Goal: Purchase product/service

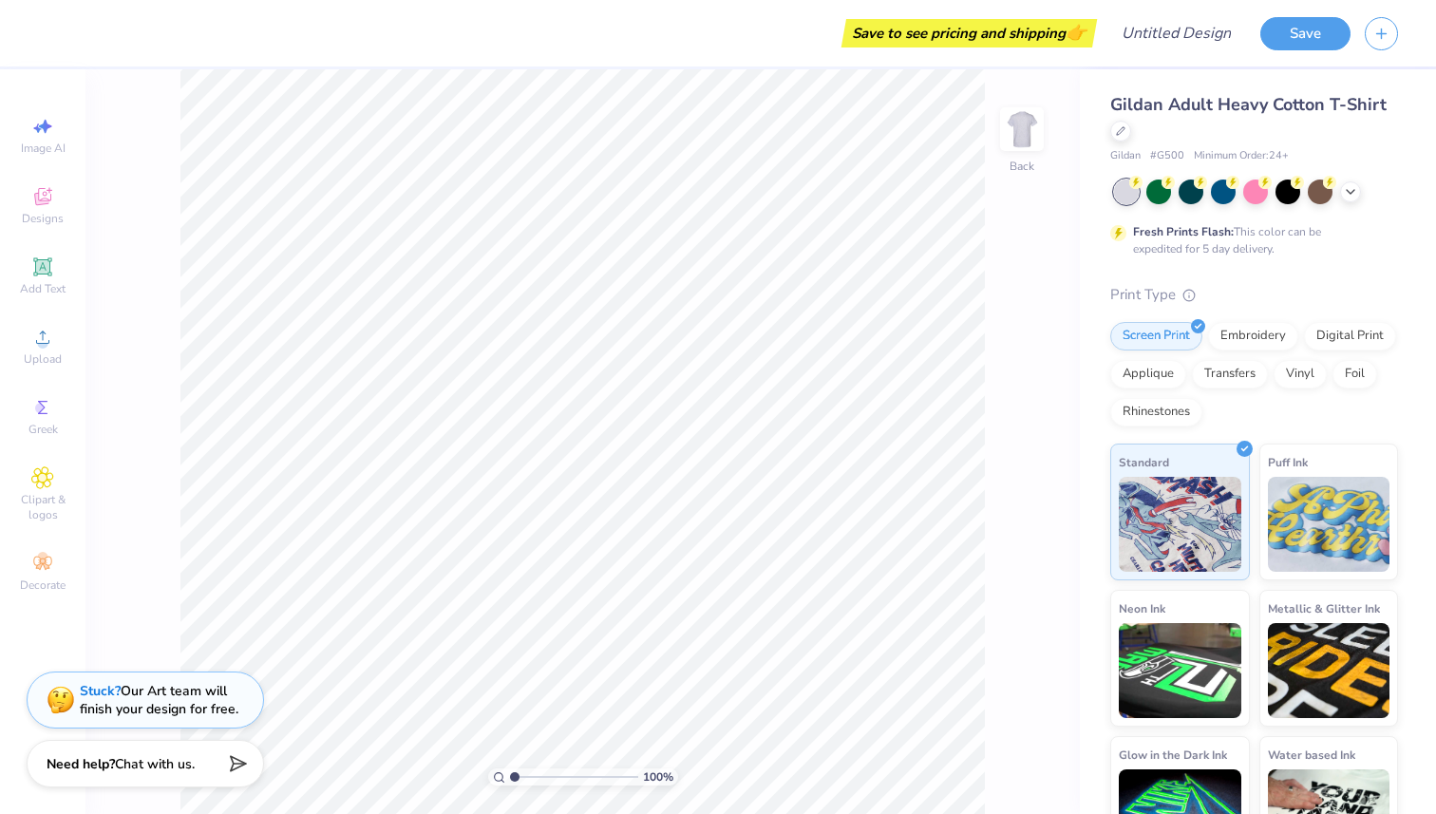
click at [902, 156] on span "Minimum Order: 24 +" at bounding box center [1241, 156] width 95 height 16
drag, startPoint x: 1301, startPoint y: 159, endPoint x: 1274, endPoint y: 149, distance: 28.2
click at [902, 151] on div "Gildan # G500 Minimum Order: 24 +" at bounding box center [1254, 156] width 288 height 16
click at [902, 149] on span "Minimum Order: 24 +" at bounding box center [1241, 156] width 95 height 16
drag, startPoint x: 1188, startPoint y: 152, endPoint x: 1308, endPoint y: 153, distance: 120.6
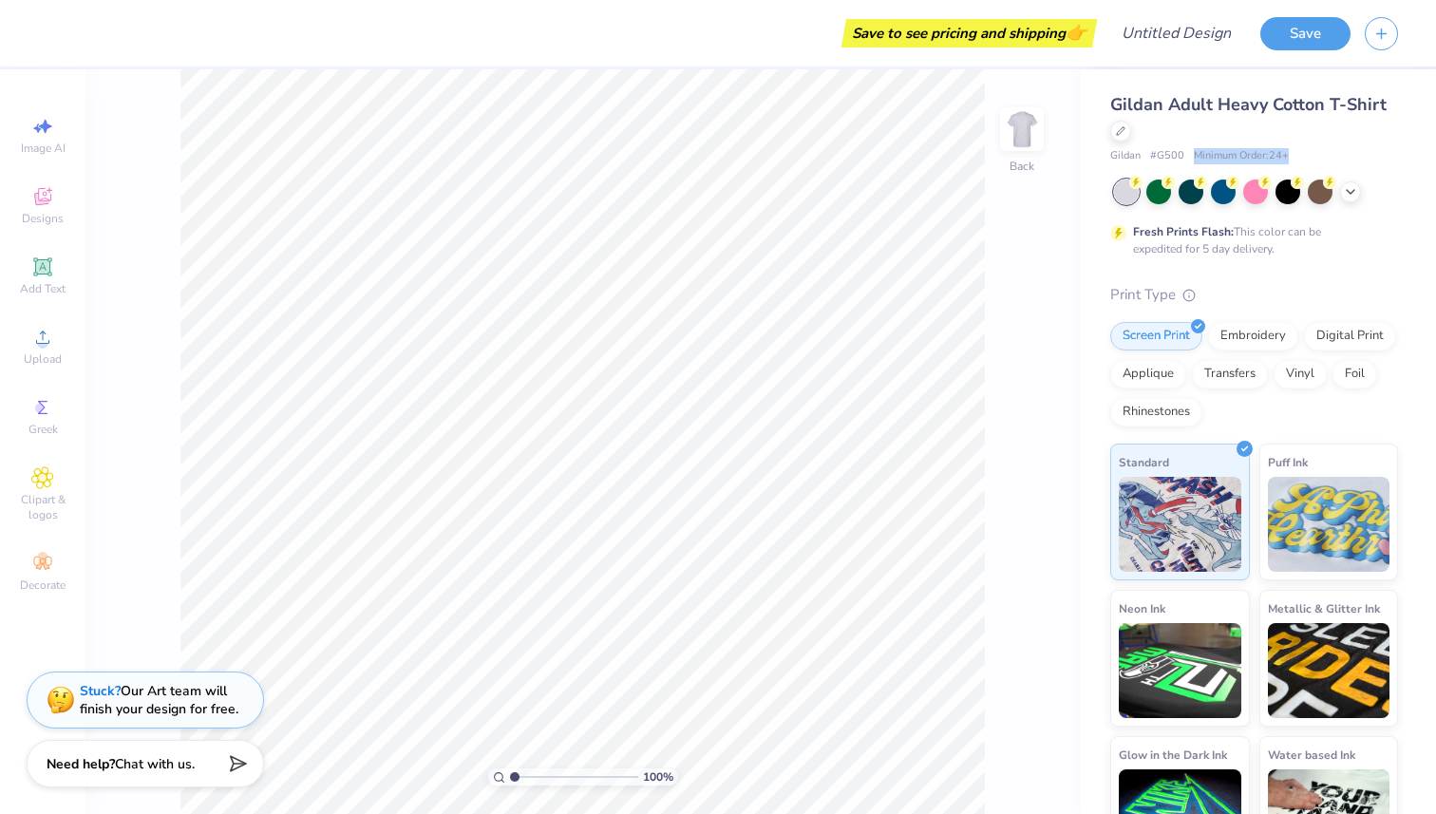
click at [902, 153] on div "Gildan # G500 Minimum Order: 24 +" at bounding box center [1254, 156] width 288 height 16
click at [902, 153] on span "Minimum Order: 24 +" at bounding box center [1241, 156] width 95 height 16
